Goal: Navigation & Orientation: Find specific page/section

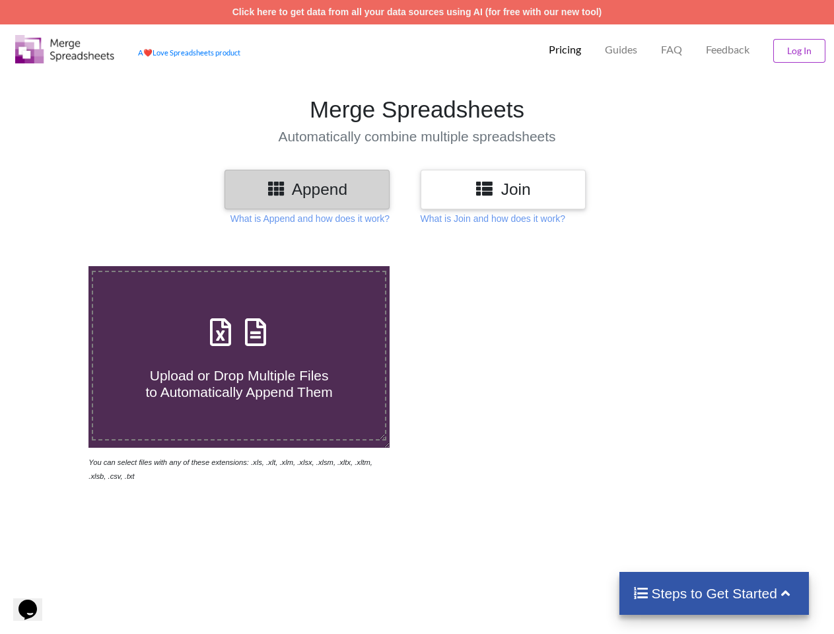
click at [65, 49] on img at bounding box center [64, 49] width 99 height 28
click at [564, 50] on p "Pricing" at bounding box center [565, 50] width 32 height 14
click at [620, 50] on p "Guides" at bounding box center [621, 50] width 32 height 14
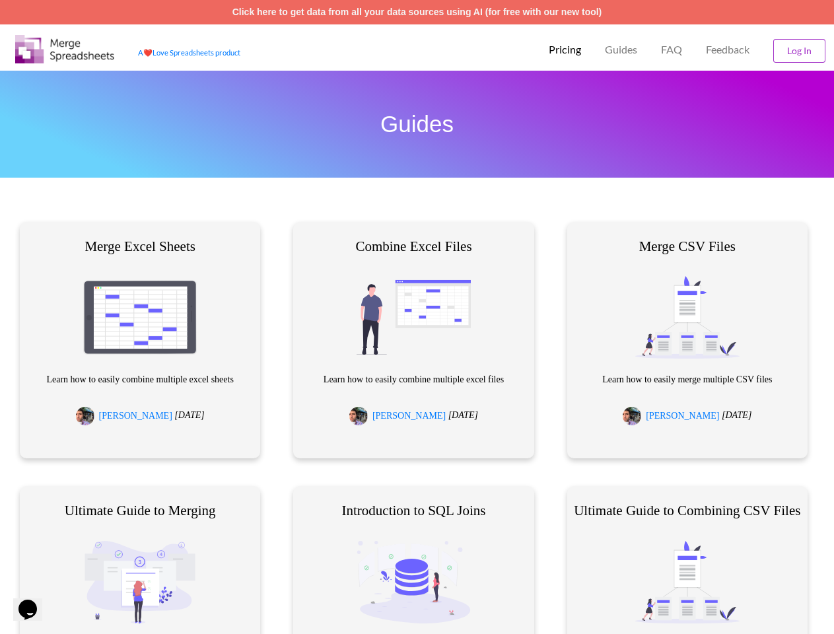
click at [671, 50] on p "FAQ" at bounding box center [671, 50] width 21 height 14
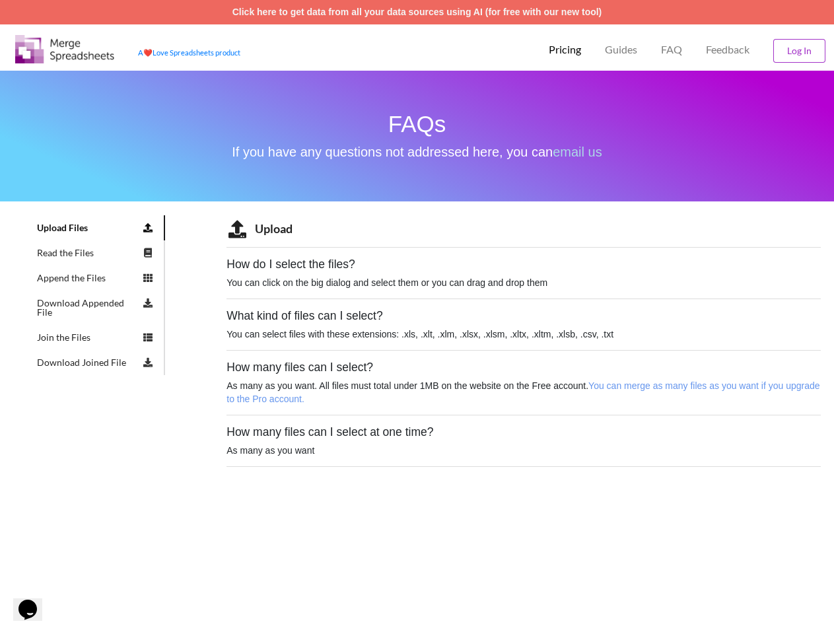
click at [728, 50] on span "Feedback" at bounding box center [728, 49] width 44 height 11
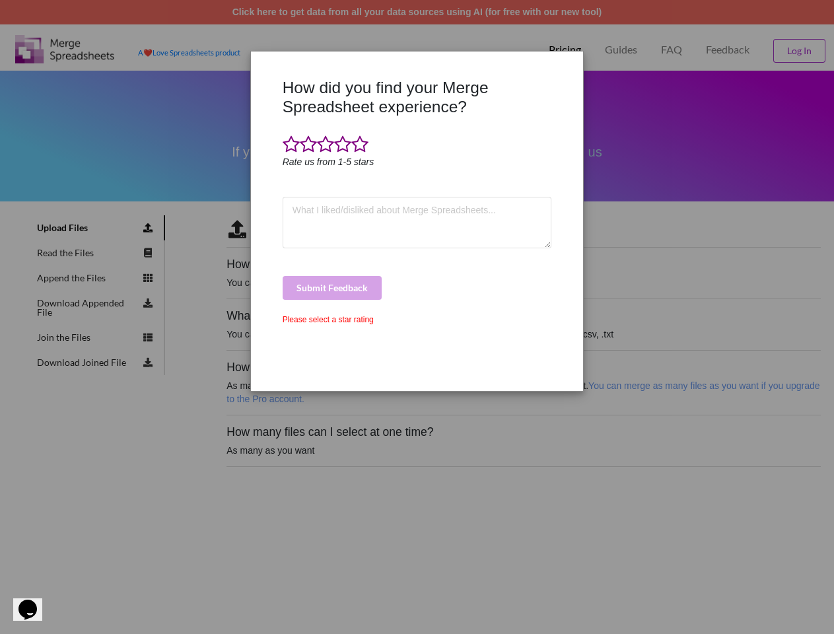
click at [799, 51] on div "How did you find your Merge Spreadsheet experience? Rate us from 1-5 stars Subm…" at bounding box center [417, 317] width 834 height 634
click at [307, 189] on div "How did you find your Merge Spreadsheet experience? Rate us from 1-5 stars Subm…" at bounding box center [417, 229] width 276 height 303
click at [276, 188] on div at bounding box center [266, 229] width 28 height 303
click at [503, 189] on div "How did you find your Merge Spreadsheet experience? Rate us from 1-5 stars Subm…" at bounding box center [417, 229] width 276 height 303
click at [486, 188] on div "How did you find your Merge Spreadsheet experience? Rate us from 1-5 stars Subm…" at bounding box center [417, 229] width 276 height 303
